Goal: Register for event/course

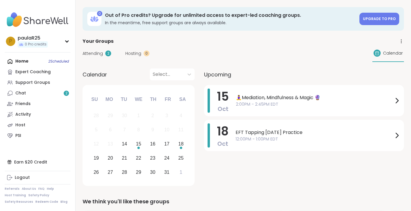
click at [35, 94] on link "Chat 2" at bounding box center [38, 93] width 66 height 11
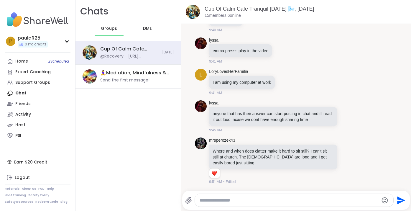
scroll to position [2341, 0]
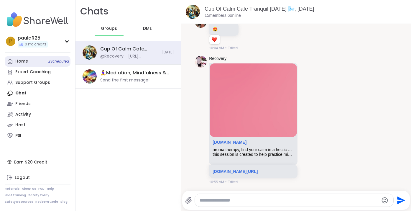
click at [32, 63] on link "Home 2 Scheduled" at bounding box center [38, 61] width 66 height 11
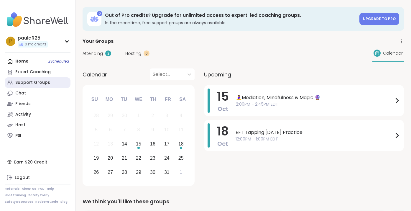
click at [41, 82] on div "Support Groups" at bounding box center [32, 83] width 35 height 6
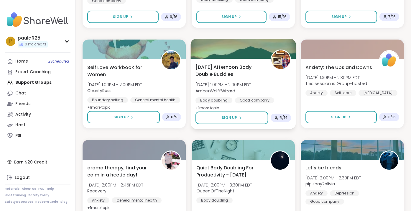
scroll to position [339, 0]
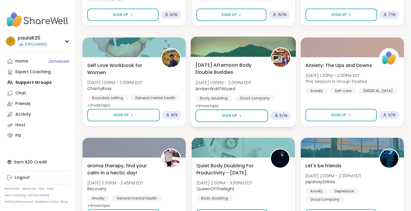
click at [222, 68] on span "[DATE] Afternoon Body Double Buddies" at bounding box center [230, 68] width 69 height 14
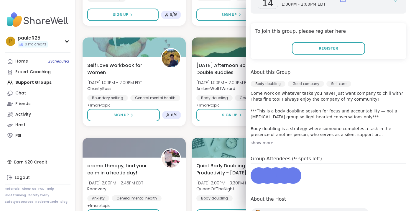
scroll to position [114, 0]
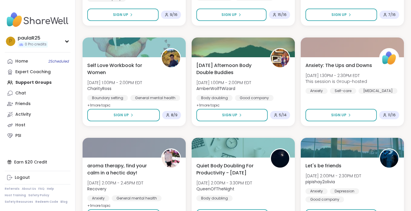
click at [140, 59] on div "Self Love Workbook for Women [DATE] 1:00PM - 2:00PM EDT CharityRoss Boundary se…" at bounding box center [134, 92] width 105 height 70
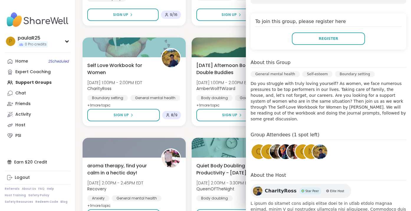
scroll to position [127, 0]
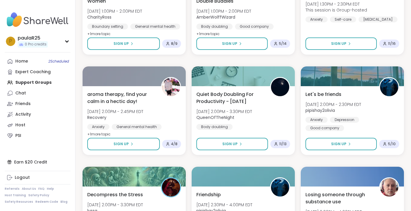
scroll to position [411, 0]
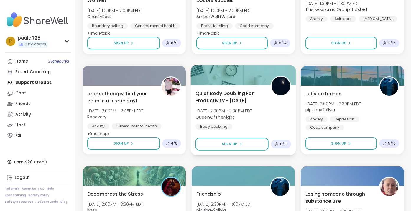
click at [210, 100] on span "Quiet Body Doubling For Productivity - [DATE]" at bounding box center [230, 97] width 69 height 14
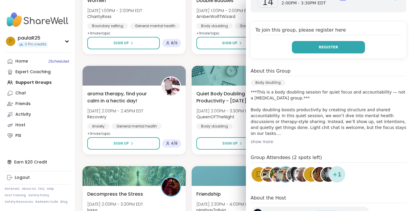
scroll to position [133, 0]
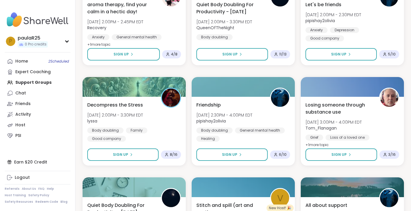
scroll to position [502, 0]
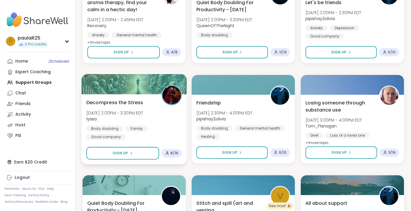
click at [142, 110] on span "[DATE] 2:00PM - 3:30PM EDT" at bounding box center [114, 113] width 57 height 6
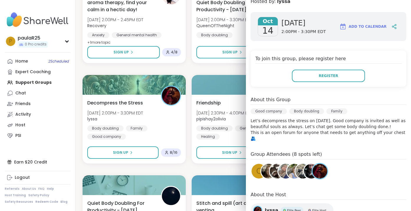
scroll to position [74, 0]
click at [191, 166] on div "Productive & Chatty Body Doubling Pt 1 [DATE] 11:00AM - 12:30PM EDT Monica2025 …" at bounding box center [244, 169] width 322 height 1192
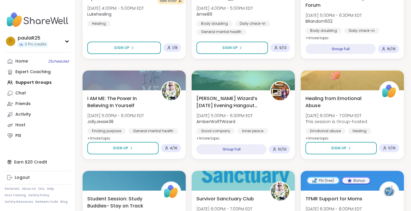
scroll to position [818, 0]
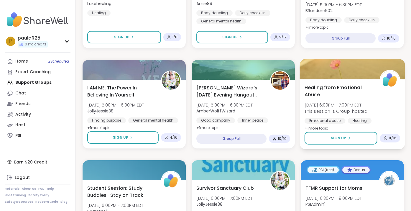
click at [341, 94] on span "Healing from Emotional Abuse" at bounding box center [339, 91] width 69 height 14
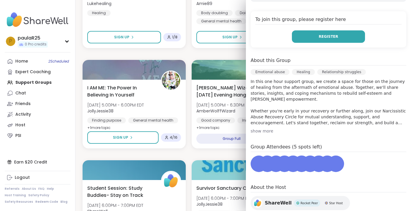
scroll to position [114, 0]
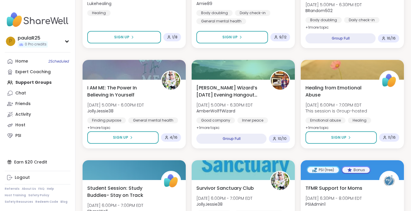
click at [132, 88] on span "I AM ME: The Power In Believing In Yourself" at bounding box center [120, 91] width 69 height 14
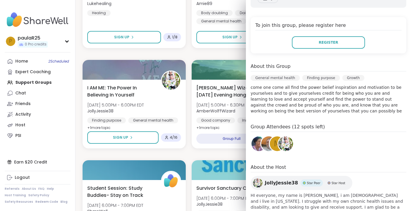
scroll to position [119, 0]
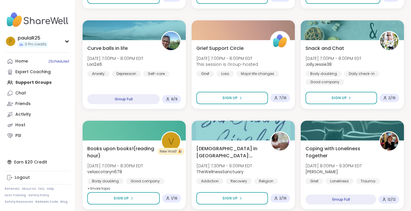
scroll to position [1081, 0]
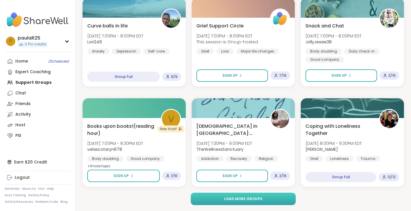
click at [205, 195] on button "Load more groups" at bounding box center [243, 199] width 105 height 12
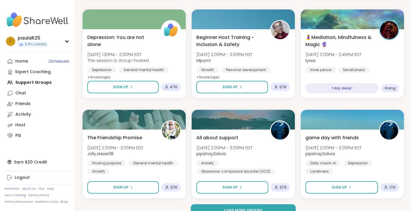
scroll to position [2278, 0]
